Goal: Transaction & Acquisition: Purchase product/service

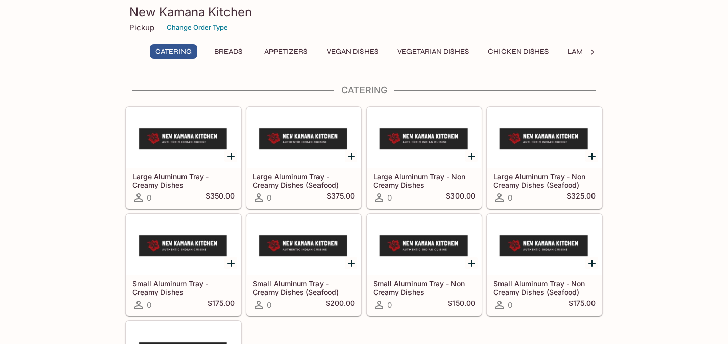
click at [227, 47] on button "Breads" at bounding box center [228, 52] width 46 height 14
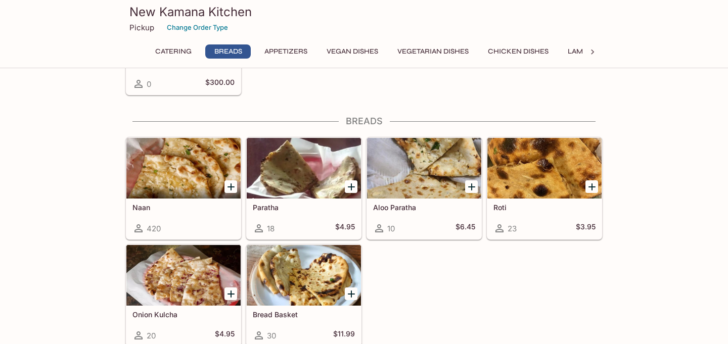
scroll to position [358, 0]
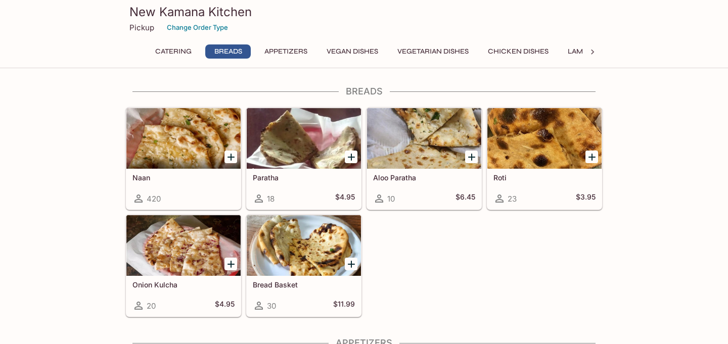
click at [232, 156] on icon "Add Naan" at bounding box center [231, 157] width 12 height 12
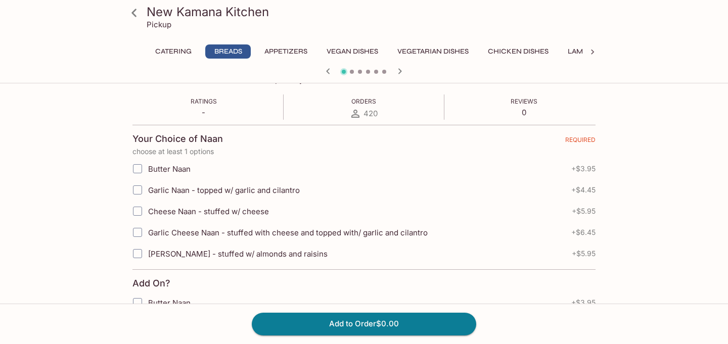
scroll to position [194, 0]
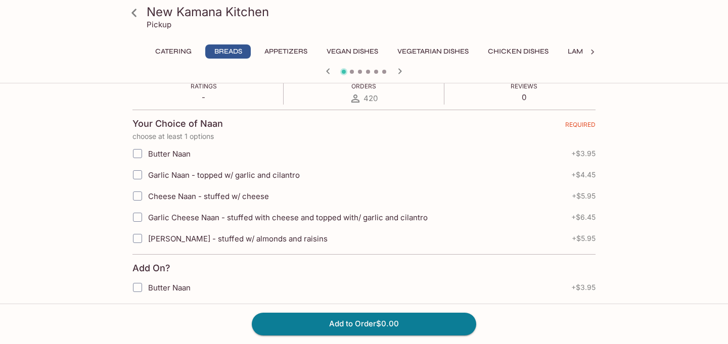
click at [137, 154] on input "Butter Naan" at bounding box center [137, 154] width 20 height 20
checkbox input "true"
click at [132, 179] on input "Garlic Naan - topped w/ garlic and cilantro" at bounding box center [137, 175] width 20 height 20
checkbox input "true"
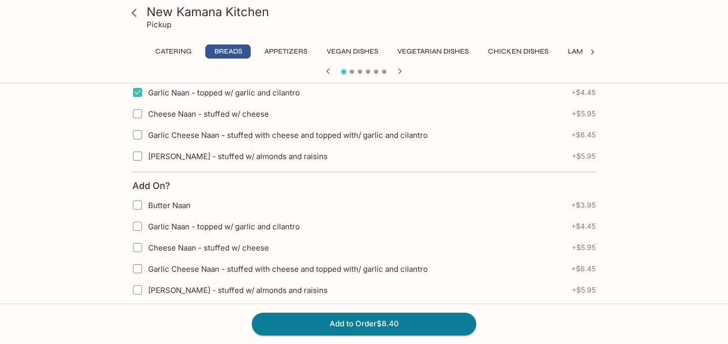
scroll to position [277, 0]
click at [134, 201] on input "Butter Naan" at bounding box center [137, 204] width 20 height 20
checkbox input "true"
click at [295, 319] on button "Add to Order $12.35" at bounding box center [364, 324] width 225 height 22
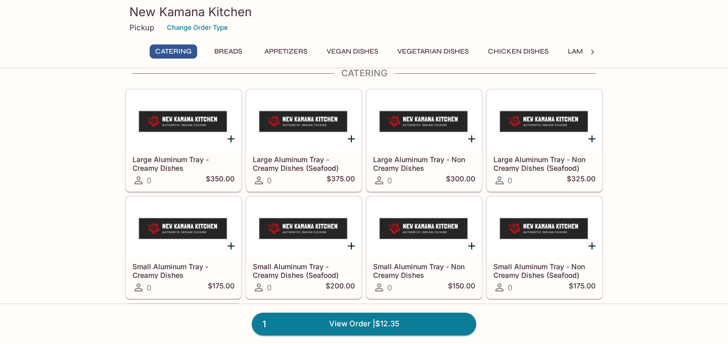
scroll to position [20, 0]
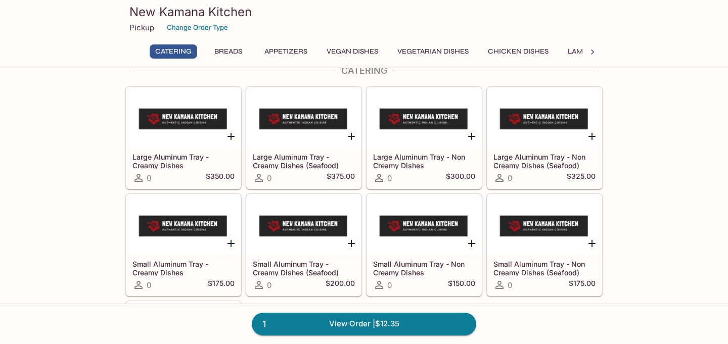
click at [307, 49] on button "Appetizers" at bounding box center [286, 52] width 54 height 14
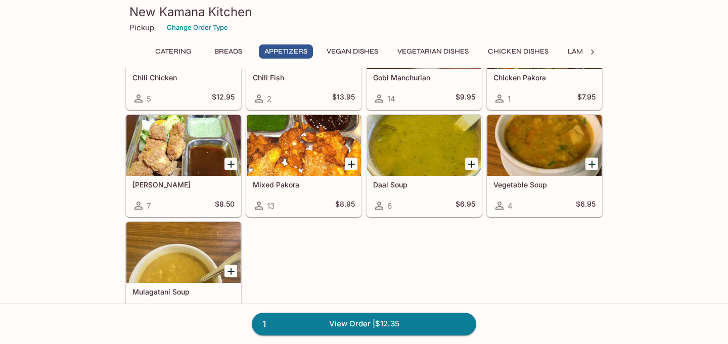
scroll to position [826, 0]
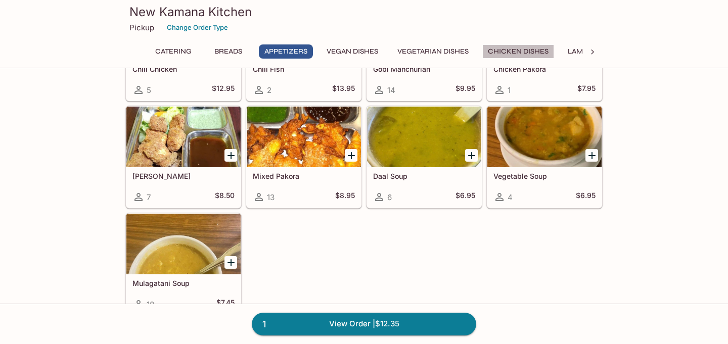
click at [532, 50] on button "Chicken Dishes" at bounding box center [519, 52] width 72 height 14
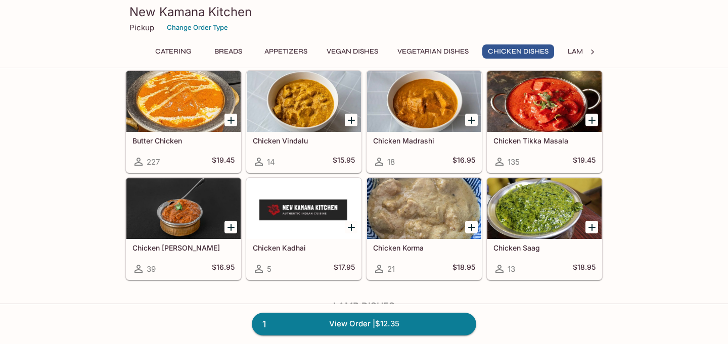
scroll to position [1835, 0]
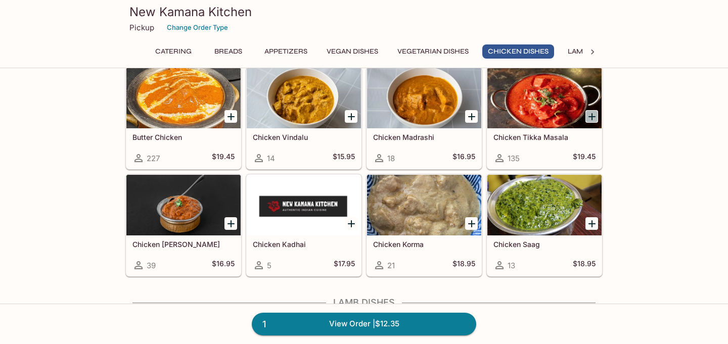
click at [593, 115] on icon "Add Chicken Tikka Masala" at bounding box center [592, 117] width 12 height 12
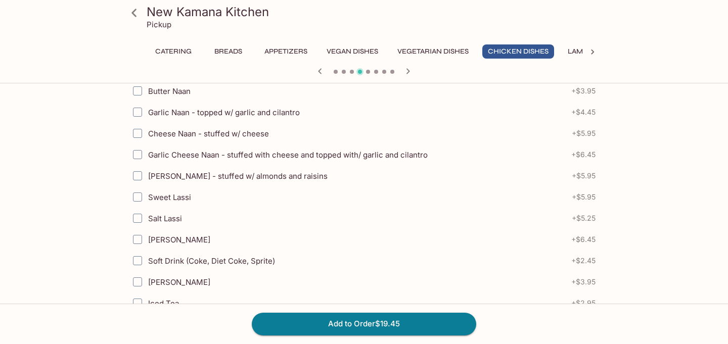
scroll to position [255, 0]
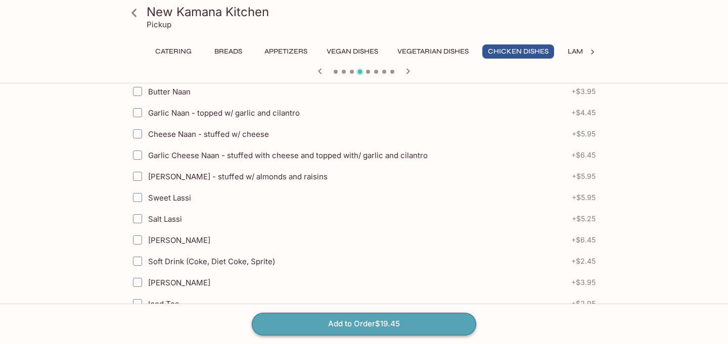
click at [337, 327] on button "Add to Order $19.45" at bounding box center [364, 324] width 225 height 22
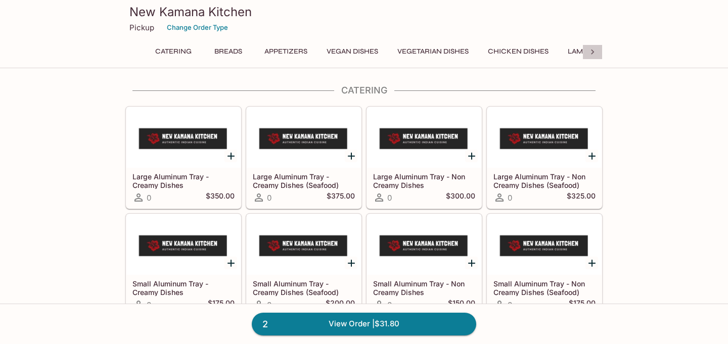
click at [597, 49] on icon at bounding box center [593, 52] width 10 height 10
click at [192, 51] on button "Lamb Dishes" at bounding box center [172, 52] width 58 height 14
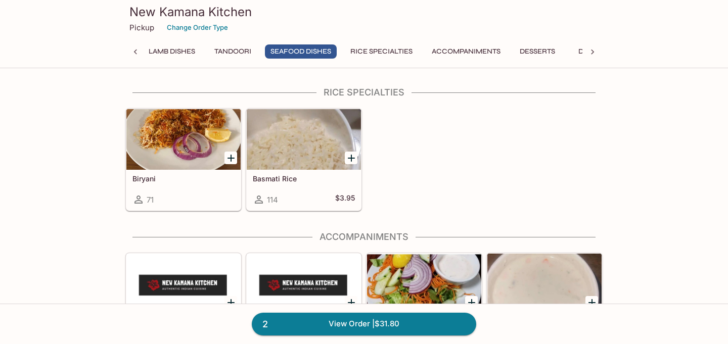
scroll to position [2802, 0]
click at [212, 191] on div "Biryani 71" at bounding box center [183, 189] width 114 height 40
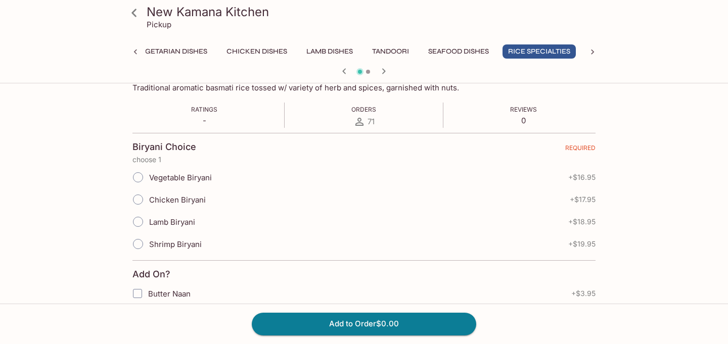
scroll to position [175, 0]
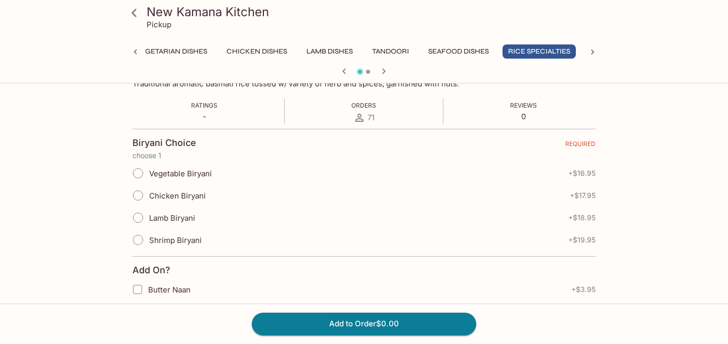
click at [134, 217] on input "Lamb Biryani" at bounding box center [137, 217] width 21 height 21
radio input "true"
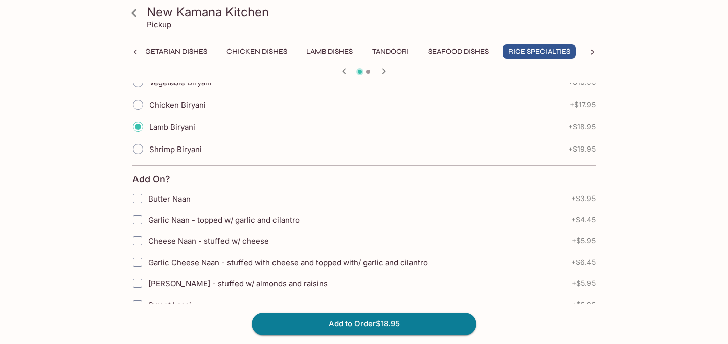
scroll to position [279, 0]
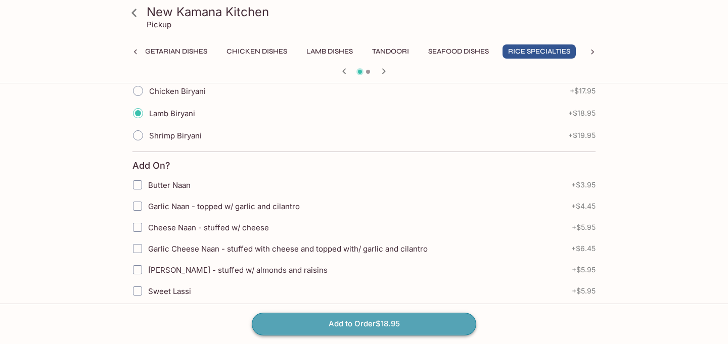
click at [341, 324] on button "Add to Order $18.95" at bounding box center [364, 324] width 225 height 22
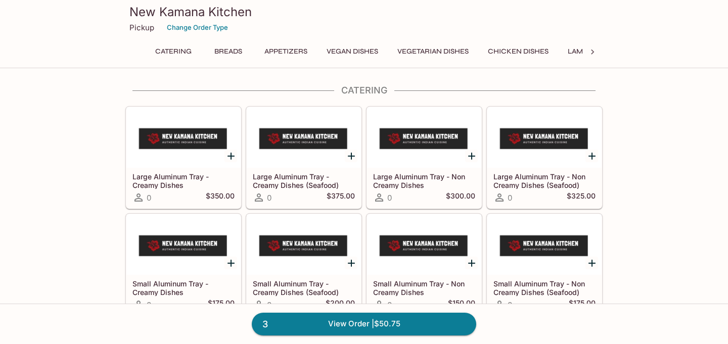
click at [591, 51] on icon at bounding box center [593, 52] width 10 height 10
click at [457, 48] on button "Accompaniments" at bounding box center [466, 52] width 80 height 14
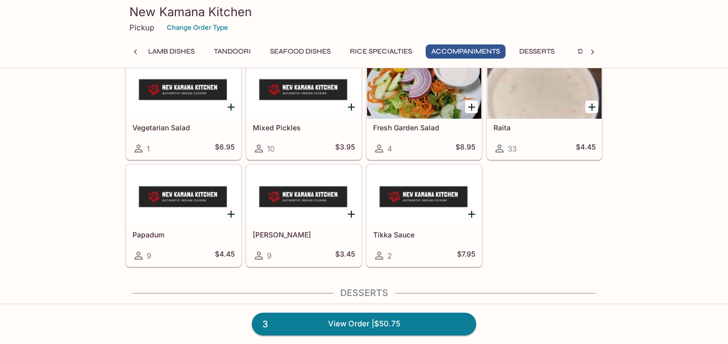
scroll to position [2999, 0]
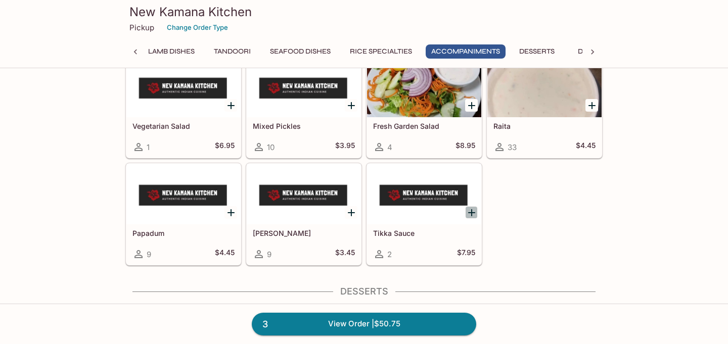
click at [472, 214] on icon "Add Tikka Sauce" at bounding box center [472, 213] width 12 height 12
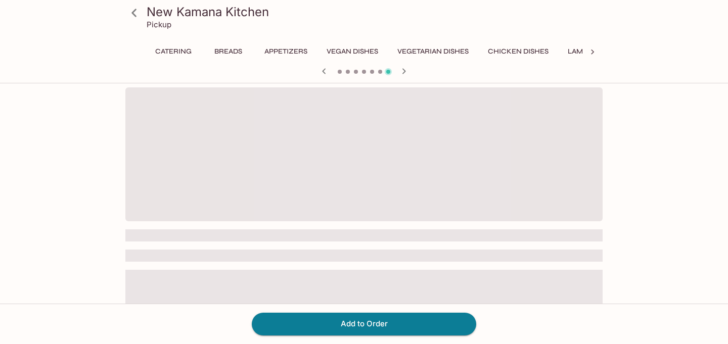
scroll to position [0, 350]
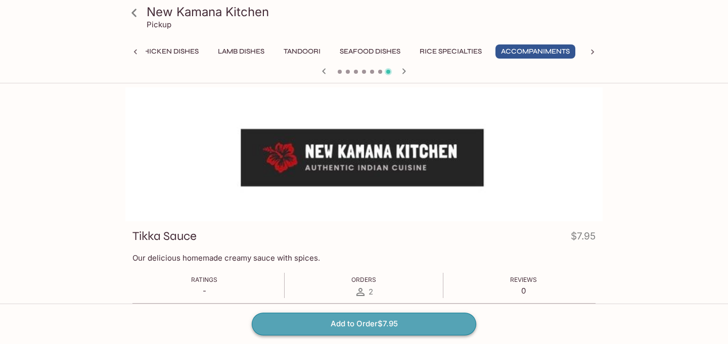
click at [410, 318] on button "Add to Order $7.95" at bounding box center [364, 324] width 225 height 22
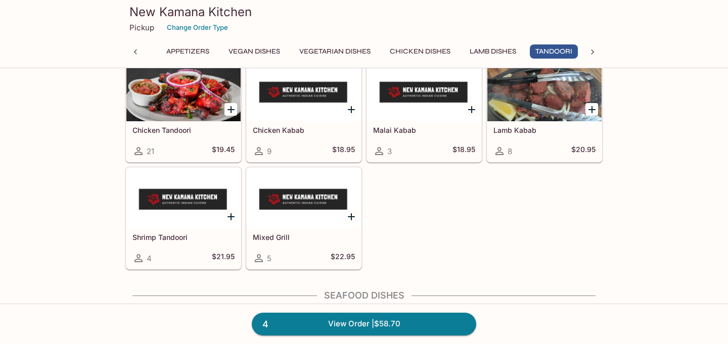
scroll to position [2483, 0]
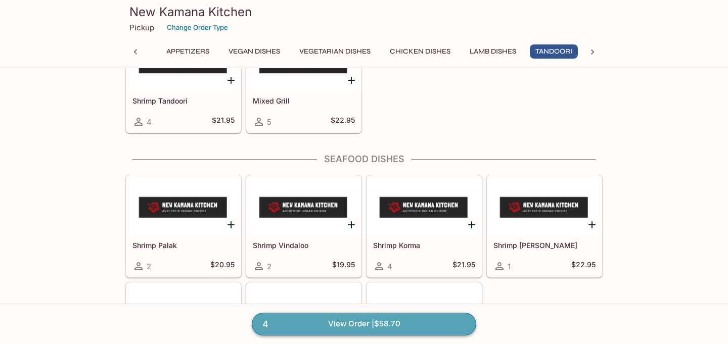
click at [389, 326] on link "4 View Order | $58.70" at bounding box center [364, 324] width 225 height 22
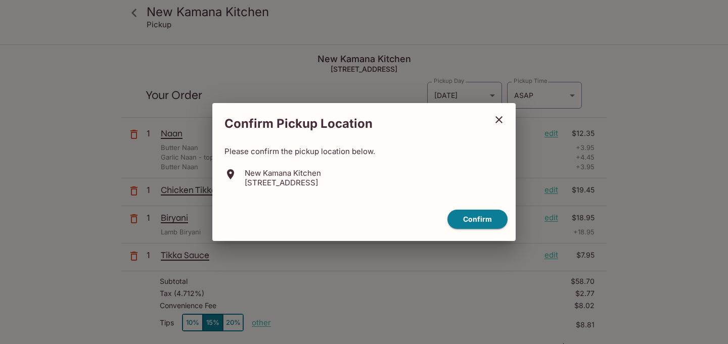
drag, startPoint x: 379, startPoint y: 187, endPoint x: 277, endPoint y: 164, distance: 105.2
click at [277, 164] on div "Please confirm the pickup location below. [GEOGRAPHIC_DATA] Kitchen [STREET_ADD…" at bounding box center [364, 167] width 279 height 41
copy div "New Kamana Kitchen [STREET_ADDRESS]"
click at [475, 219] on button "Confirm" at bounding box center [478, 220] width 60 height 20
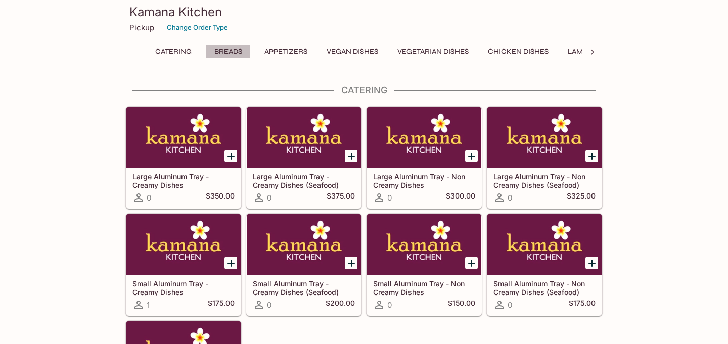
click at [232, 55] on button "Breads" at bounding box center [228, 52] width 46 height 14
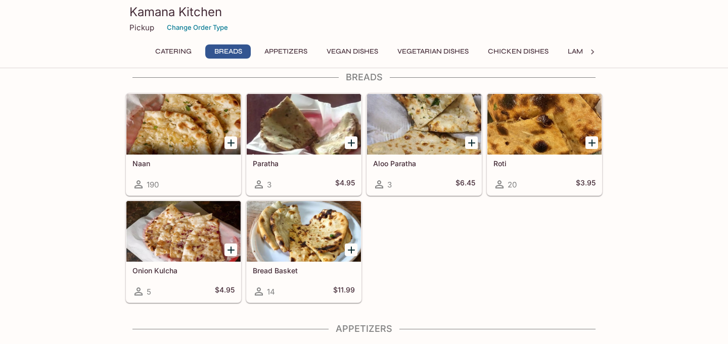
scroll to position [375, 0]
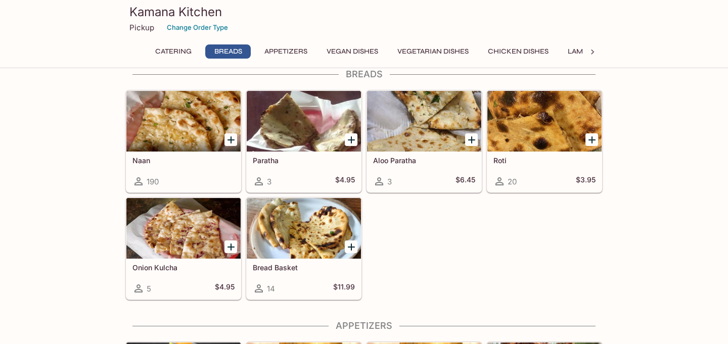
click at [230, 142] on icon "Add Naan" at bounding box center [231, 140] width 12 height 12
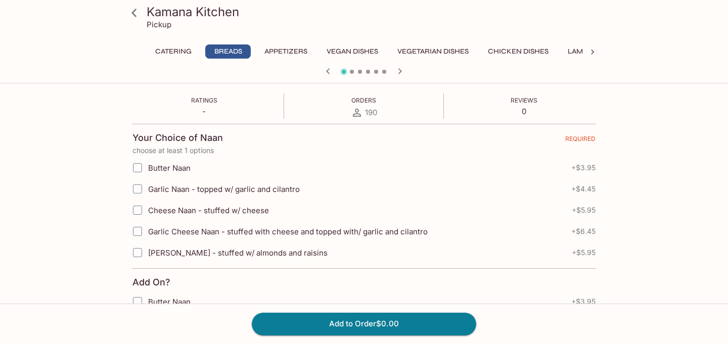
scroll to position [195, 0]
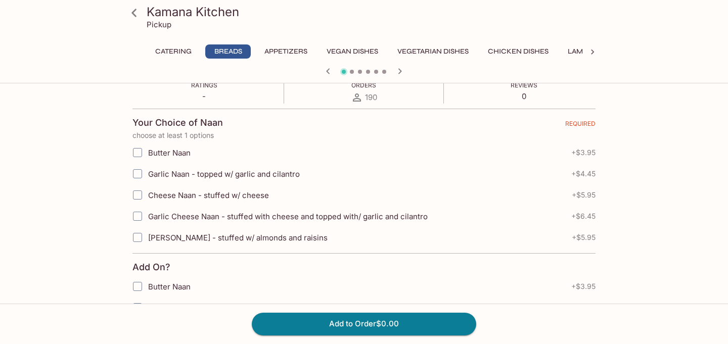
click at [136, 152] on input "Butter Naan" at bounding box center [137, 153] width 20 height 20
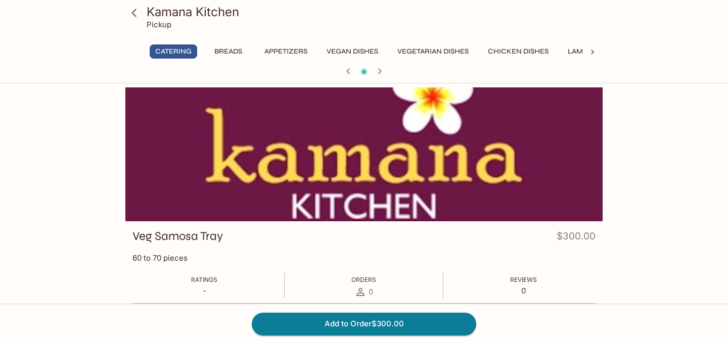
scroll to position [14, 0]
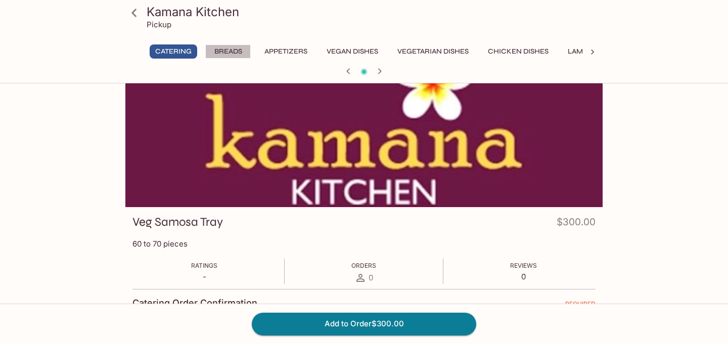
click at [228, 57] on button "Breads" at bounding box center [228, 52] width 46 height 14
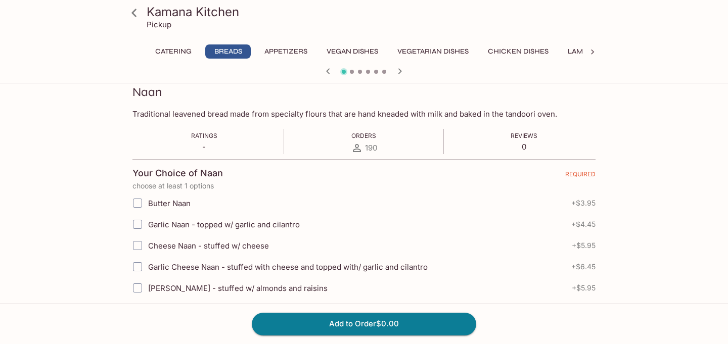
scroll to position [145, 0]
click at [136, 212] on input "Butter Naan" at bounding box center [137, 203] width 20 height 20
checkbox input "true"
click at [142, 222] on input "Garlic Naan - topped w/ garlic and cilantro" at bounding box center [137, 224] width 20 height 20
checkbox input "true"
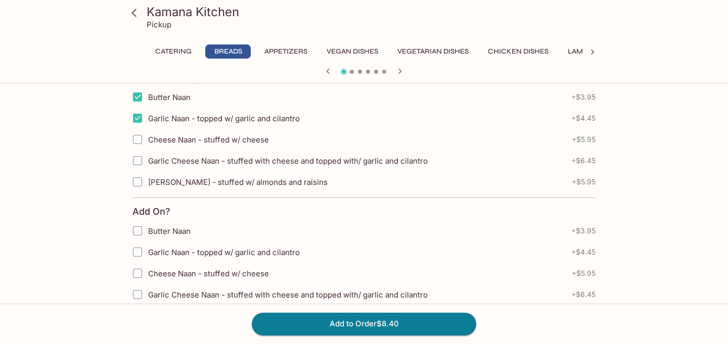
scroll to position [251, 0]
click at [137, 227] on input "Butter Naan" at bounding box center [137, 231] width 20 height 20
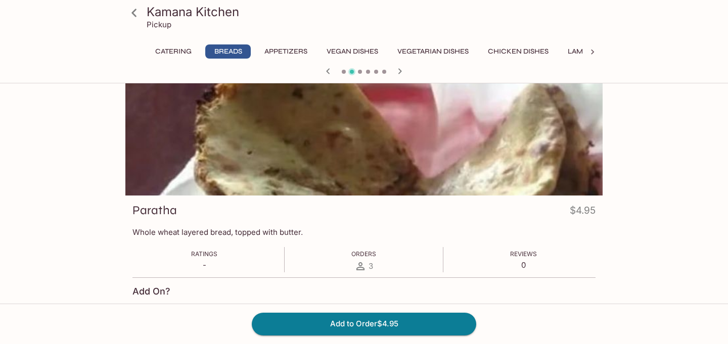
scroll to position [0, 0]
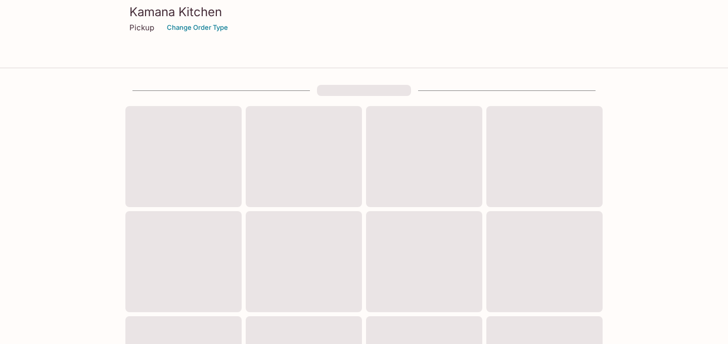
scroll to position [375, 0]
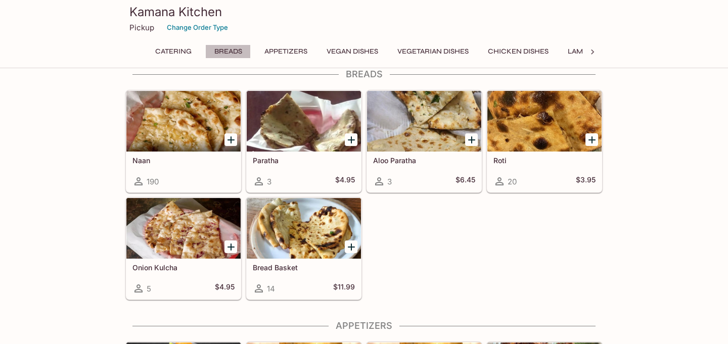
click at [239, 56] on button "Breads" at bounding box center [228, 52] width 46 height 14
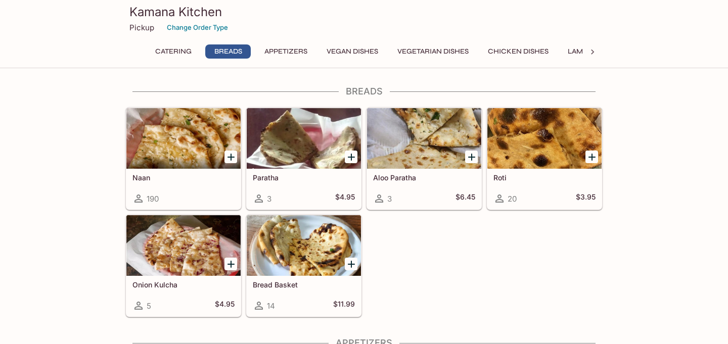
click at [227, 150] on div at bounding box center [231, 157] width 21 height 21
click at [230, 153] on icon "Add Naan" at bounding box center [231, 157] width 12 height 12
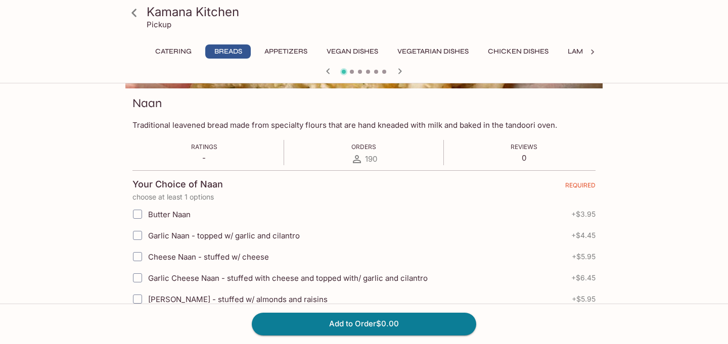
scroll to position [144, 0]
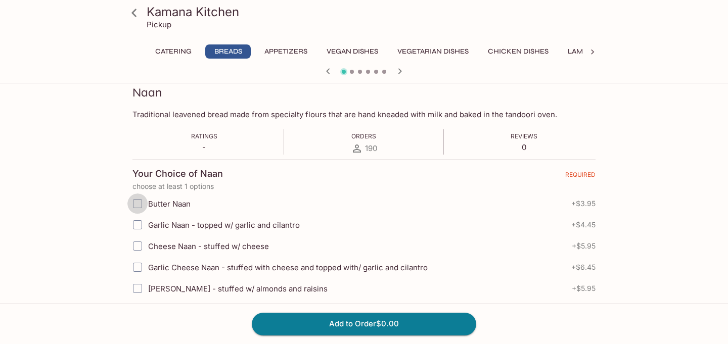
click at [138, 198] on input "Butter Naan" at bounding box center [137, 204] width 20 height 20
checkbox input "true"
click at [138, 227] on input "Garlic Naan - topped w/ garlic and cilantro" at bounding box center [137, 225] width 20 height 20
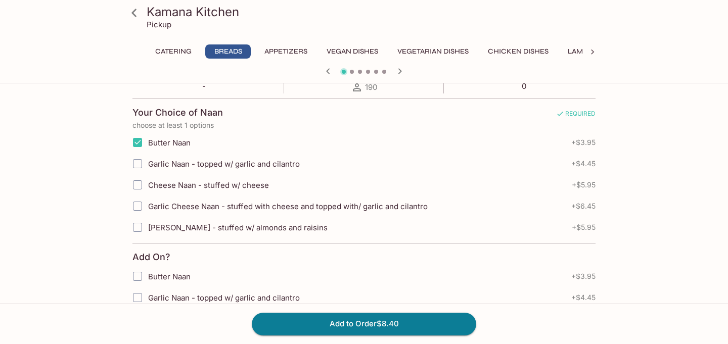
scroll to position [204, 0]
click at [143, 166] on input "Garlic Naan - topped w/ garlic and cilantro" at bounding box center [137, 165] width 20 height 20
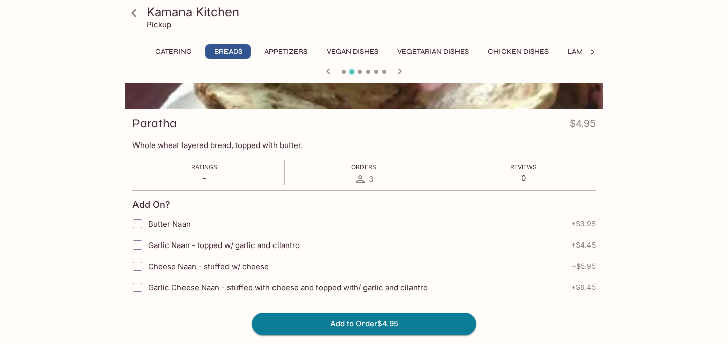
scroll to position [107, 0]
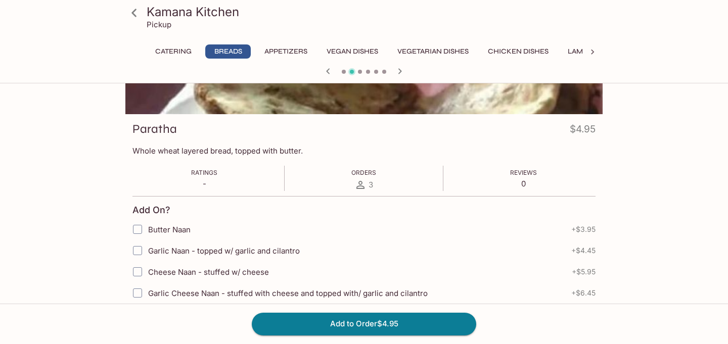
click at [132, 19] on icon at bounding box center [134, 13] width 18 height 18
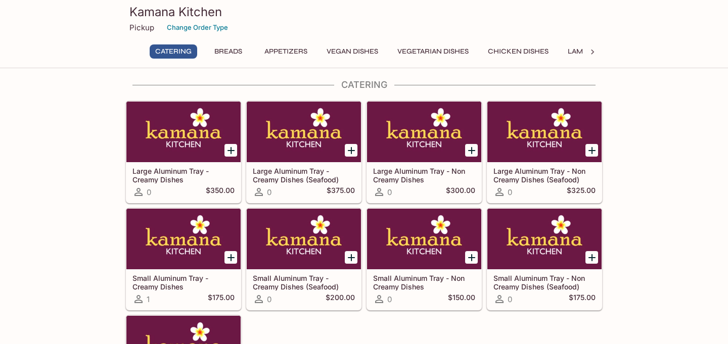
scroll to position [7, 0]
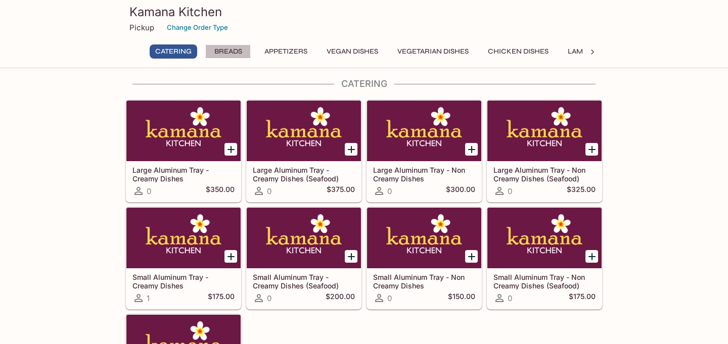
click at [232, 53] on button "Breads" at bounding box center [228, 52] width 46 height 14
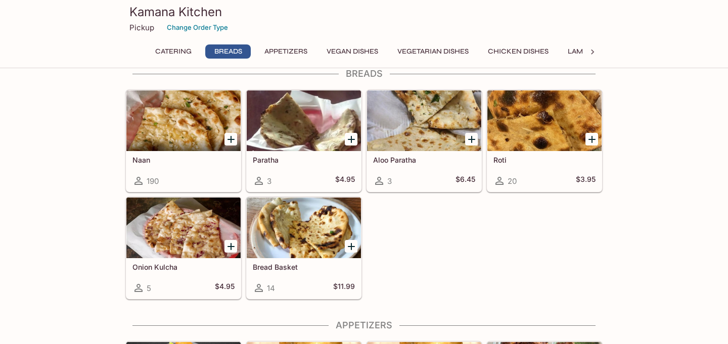
scroll to position [376, 0]
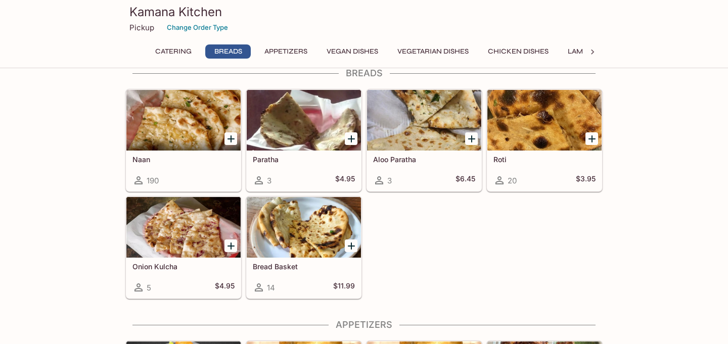
click at [228, 142] on icon "Add Naan" at bounding box center [231, 139] width 12 height 12
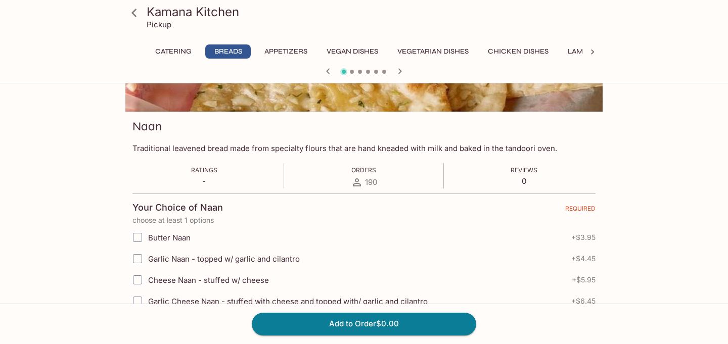
scroll to position [129, 0]
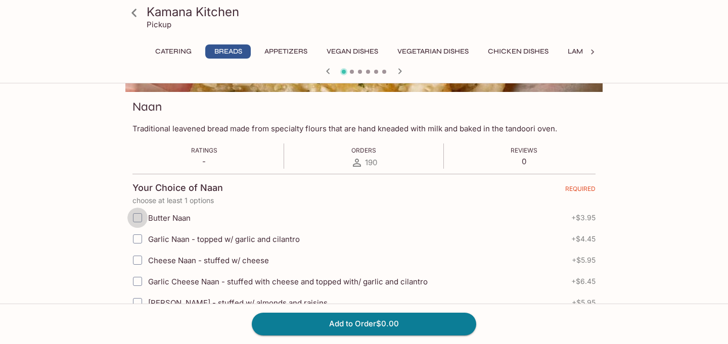
click at [139, 218] on input "Butter Naan" at bounding box center [137, 218] width 20 height 20
checkbox input "true"
click at [141, 235] on input "Garlic Naan - topped w/ garlic and cilantro" at bounding box center [137, 239] width 20 height 20
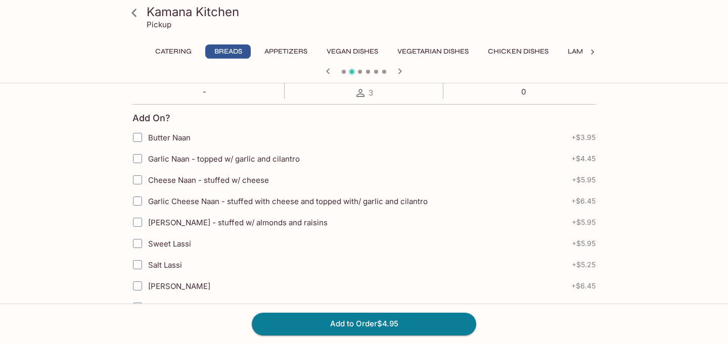
scroll to position [198, 0]
click at [137, 140] on input "Butter Naan" at bounding box center [137, 138] width 20 height 20
checkbox input "true"
click at [141, 143] on input "Butter Naan" at bounding box center [137, 138] width 20 height 20
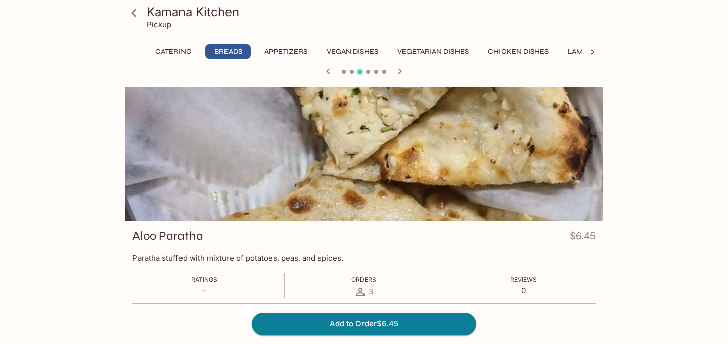
click at [434, 49] on button "Vegetarian Dishes" at bounding box center [433, 52] width 82 height 14
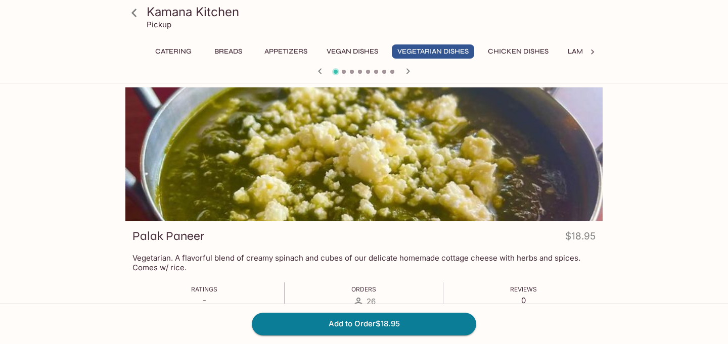
click at [136, 21] on link at bounding box center [133, 12] width 25 height 25
